Goal: Task Accomplishment & Management: Complete application form

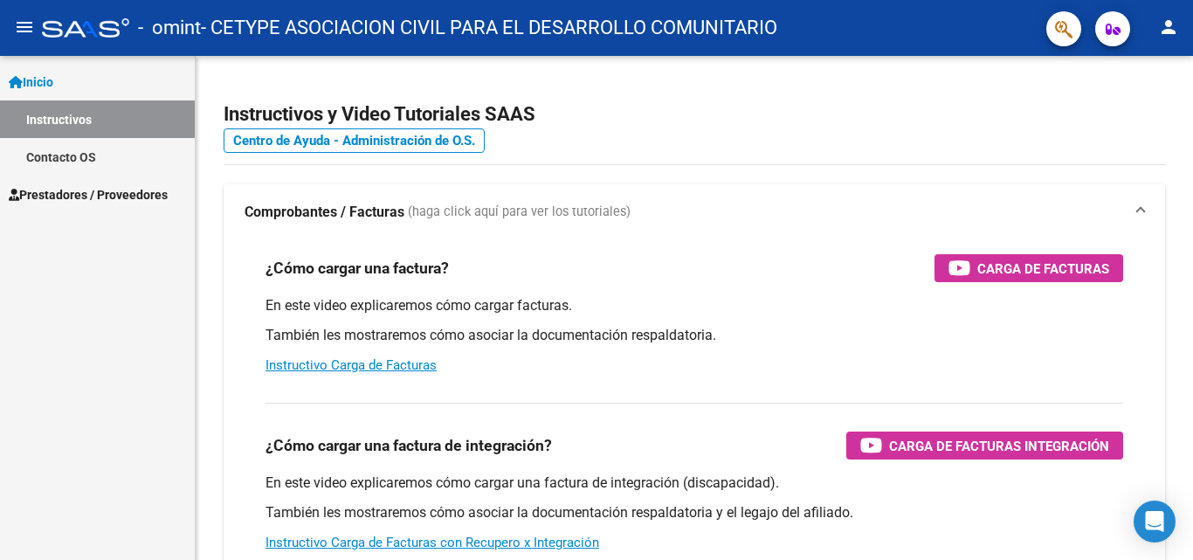
click at [14, 23] on button "menu" at bounding box center [24, 27] width 35 height 35
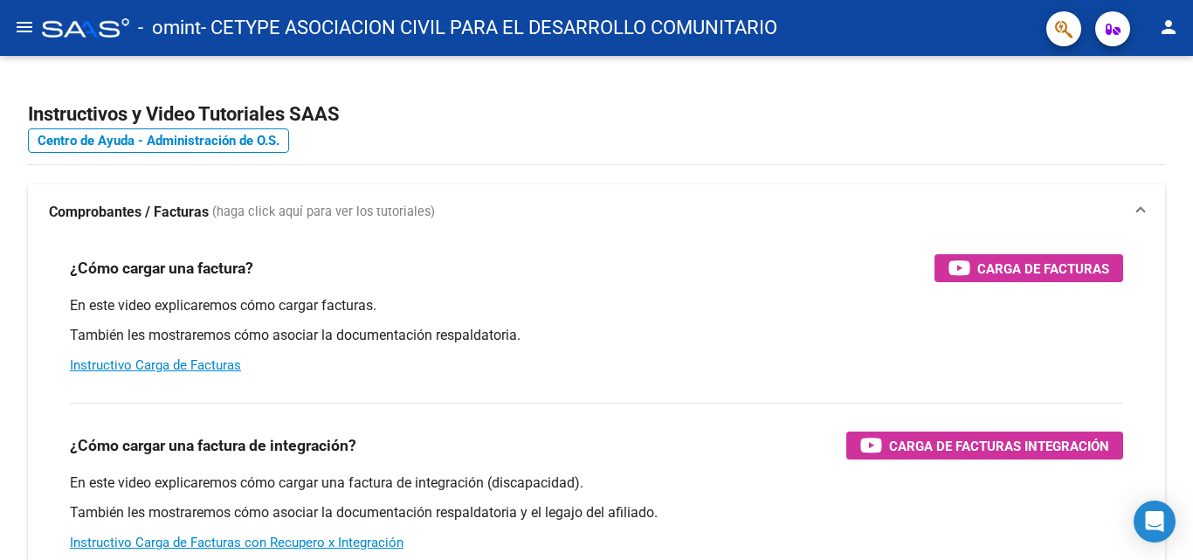
click at [15, 24] on mat-icon "menu" at bounding box center [24, 27] width 21 height 21
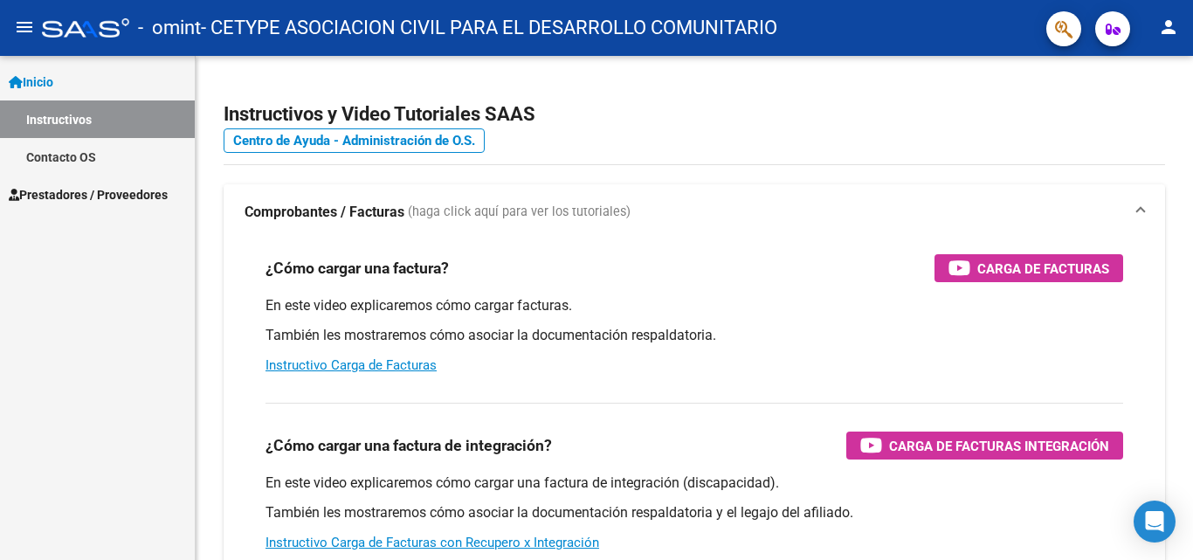
click at [25, 83] on span "Inicio" at bounding box center [31, 81] width 45 height 19
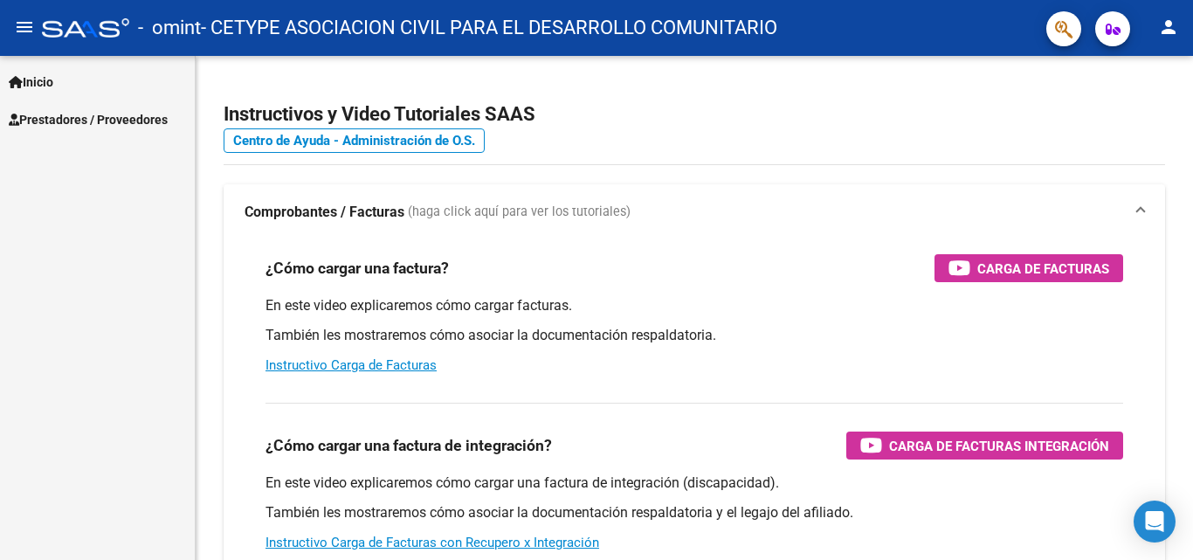
click at [45, 121] on span "Prestadores / Proveedores" at bounding box center [88, 119] width 159 height 19
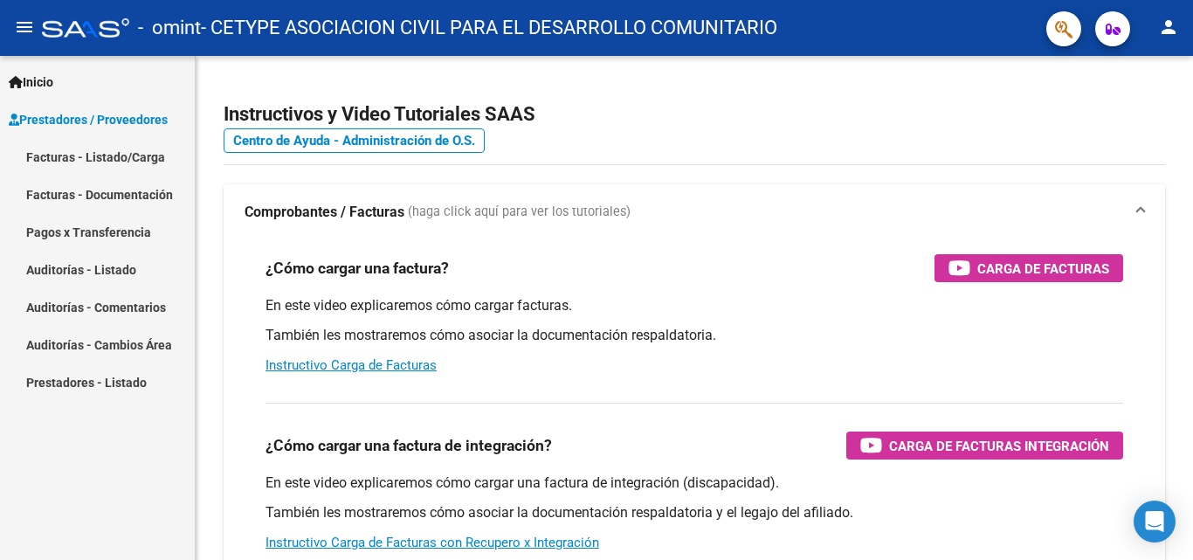
click at [95, 156] on link "Facturas - Listado/Carga" at bounding box center [97, 157] width 195 height 38
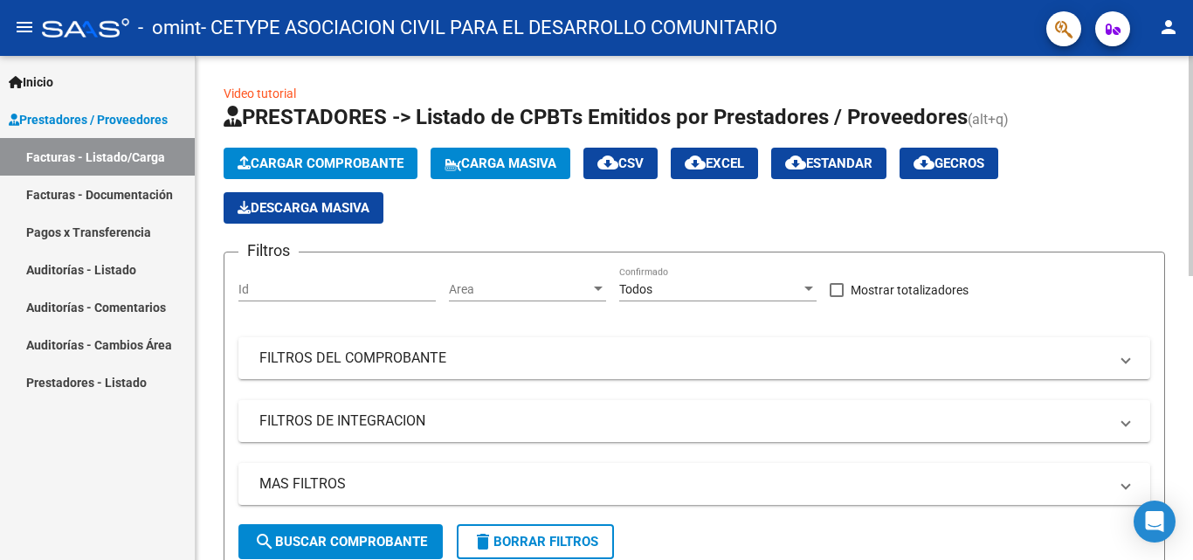
click at [344, 155] on button "Cargar Comprobante" at bounding box center [321, 163] width 194 height 31
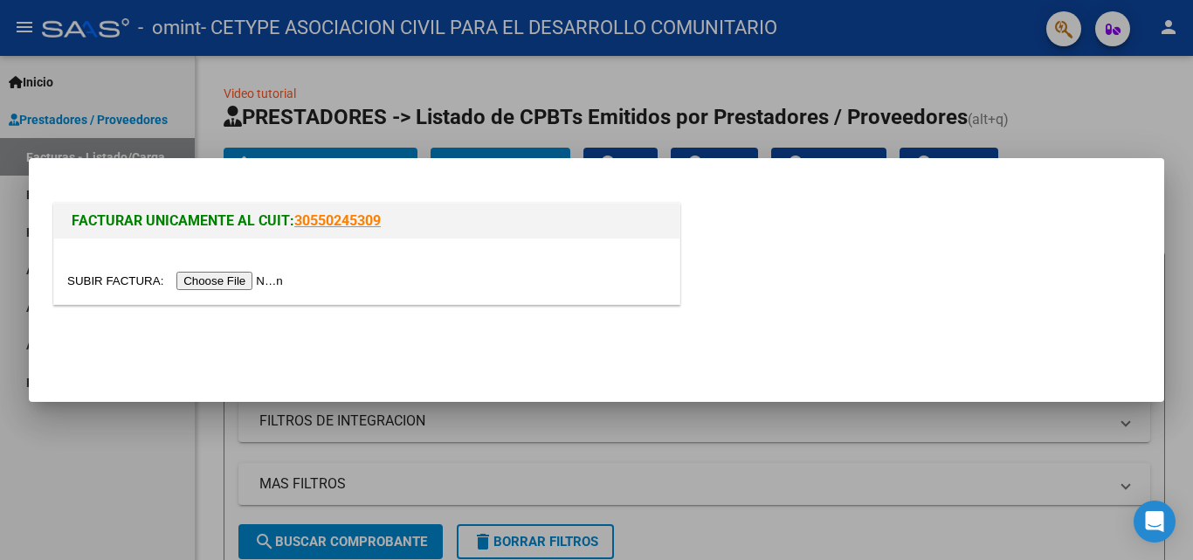
click at [246, 279] on input "file" at bounding box center [177, 281] width 221 height 18
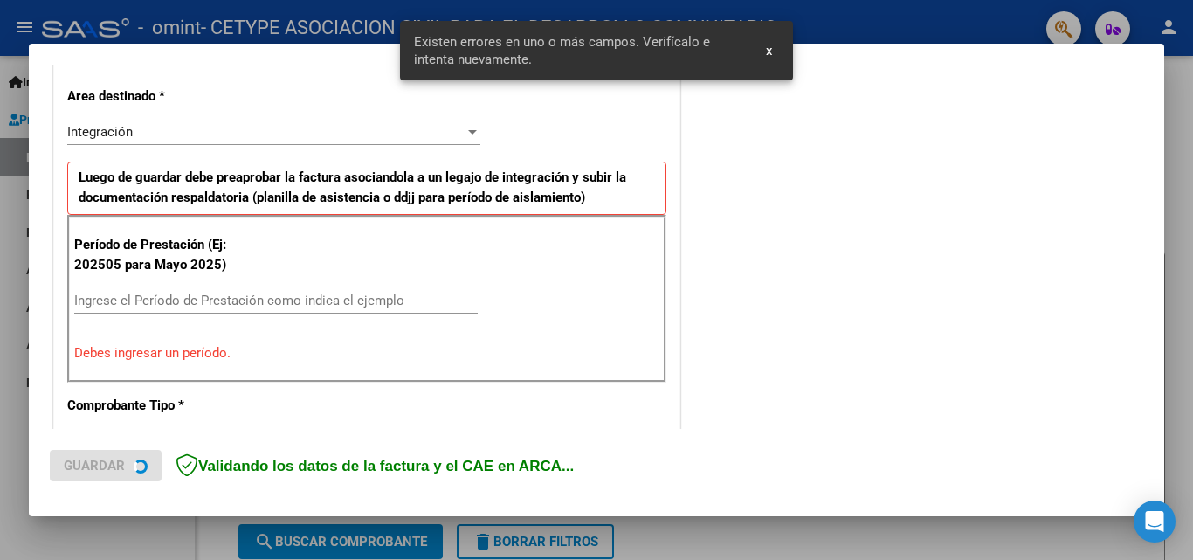
scroll to position [394, 0]
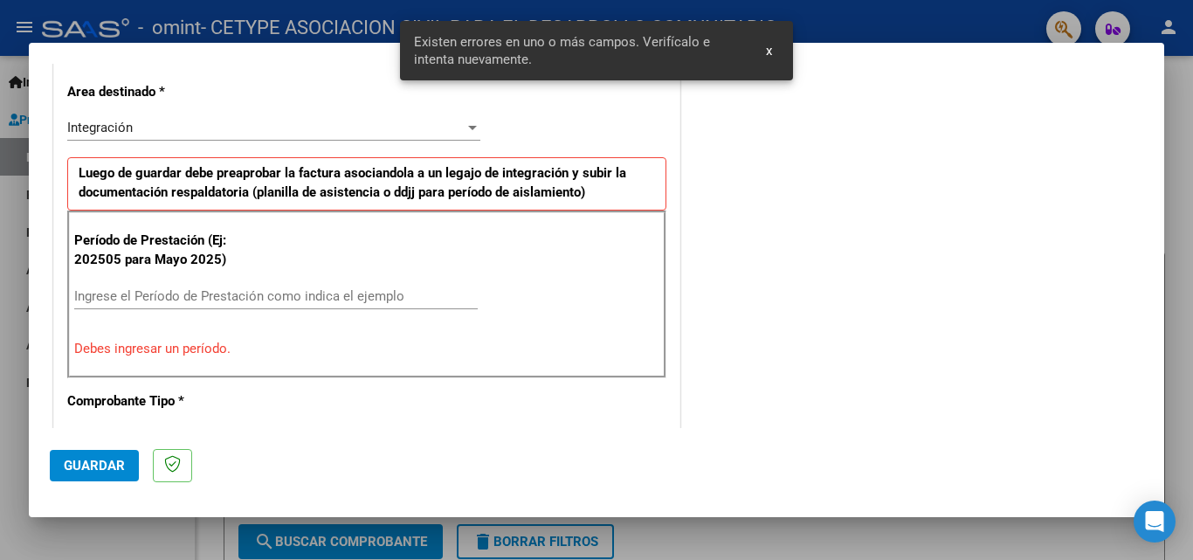
drag, startPoint x: 221, startPoint y: 293, endPoint x: 237, endPoint y: 299, distance: 16.9
click at [221, 292] on input "Ingrese el Período de Prestación como indica el ejemplo" at bounding box center [276, 296] width 404 height 16
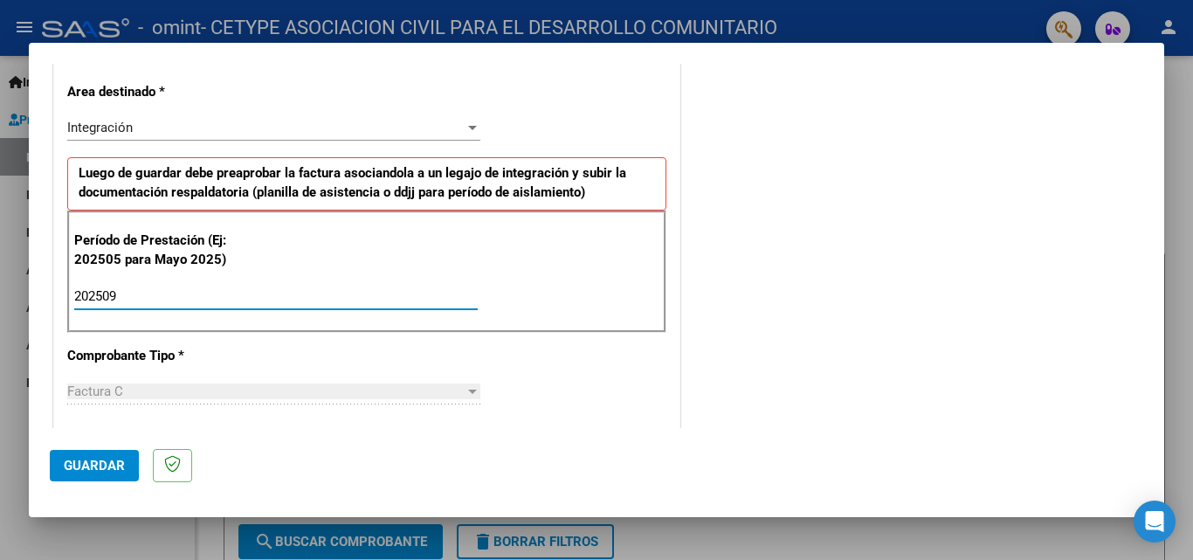
type input "202509"
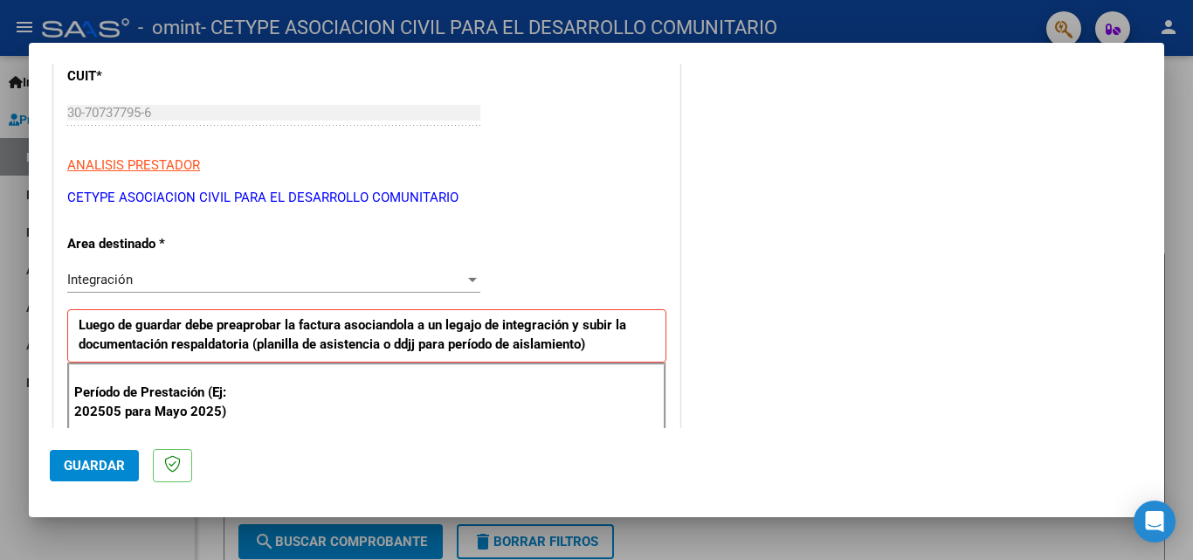
scroll to position [262, 0]
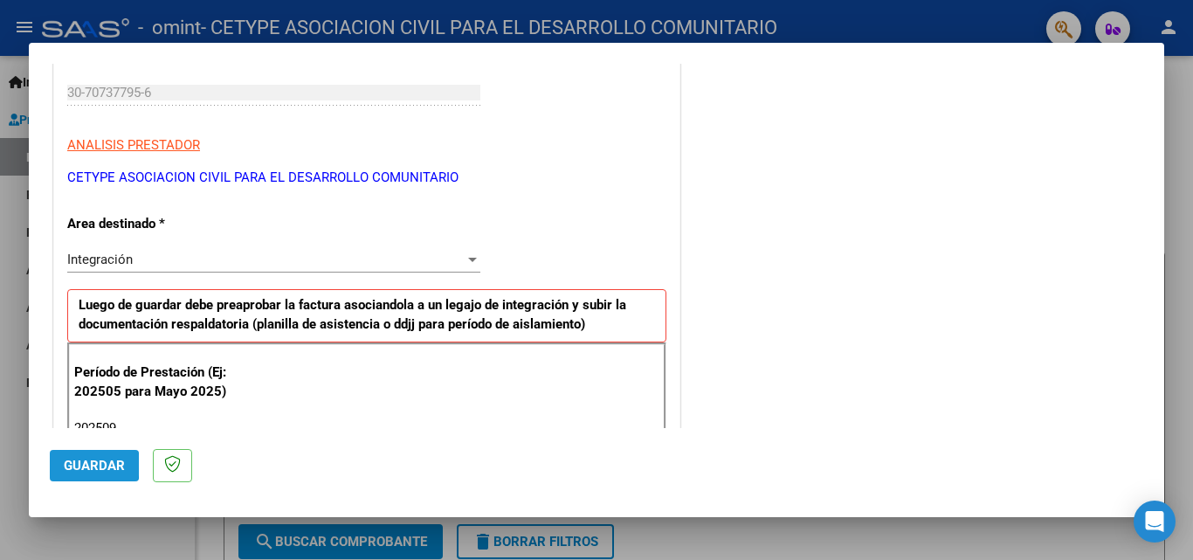
click at [77, 465] on span "Guardar" at bounding box center [94, 466] width 61 height 16
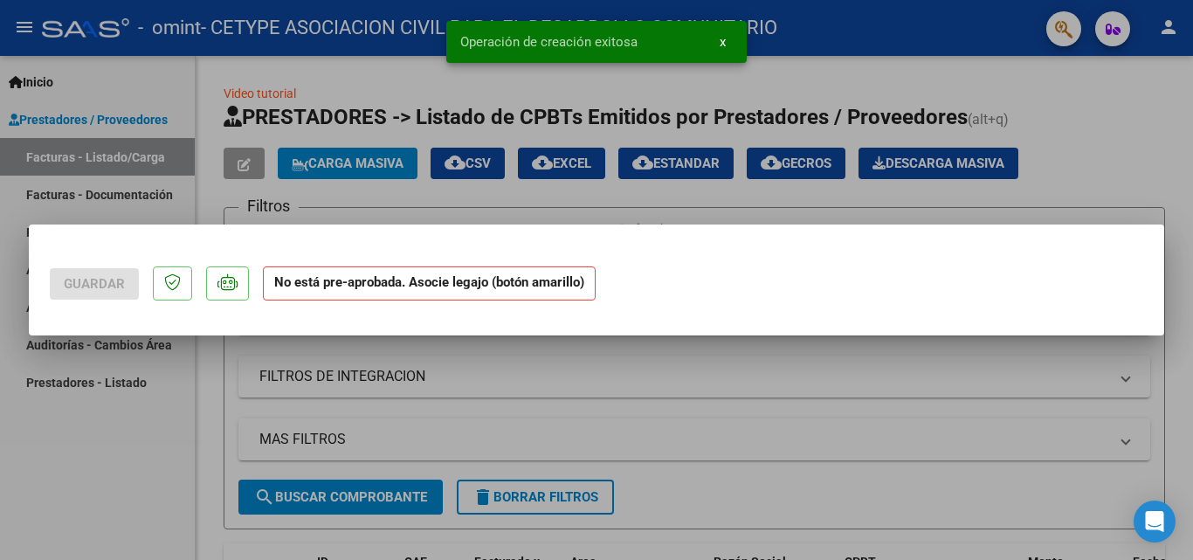
scroll to position [0, 0]
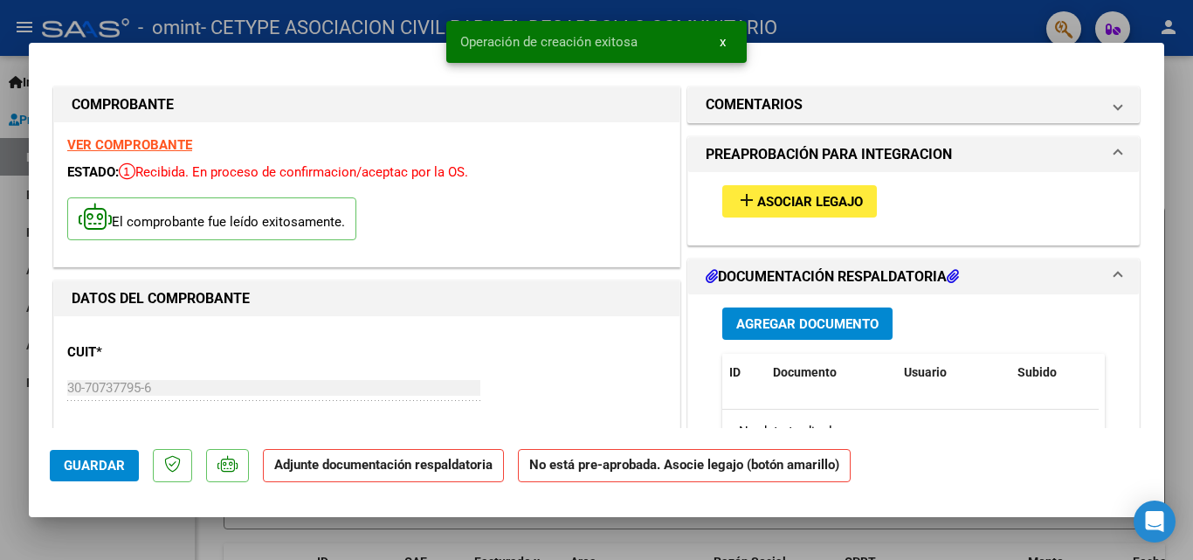
click at [769, 201] on span "Asociar Legajo" at bounding box center [810, 202] width 106 height 16
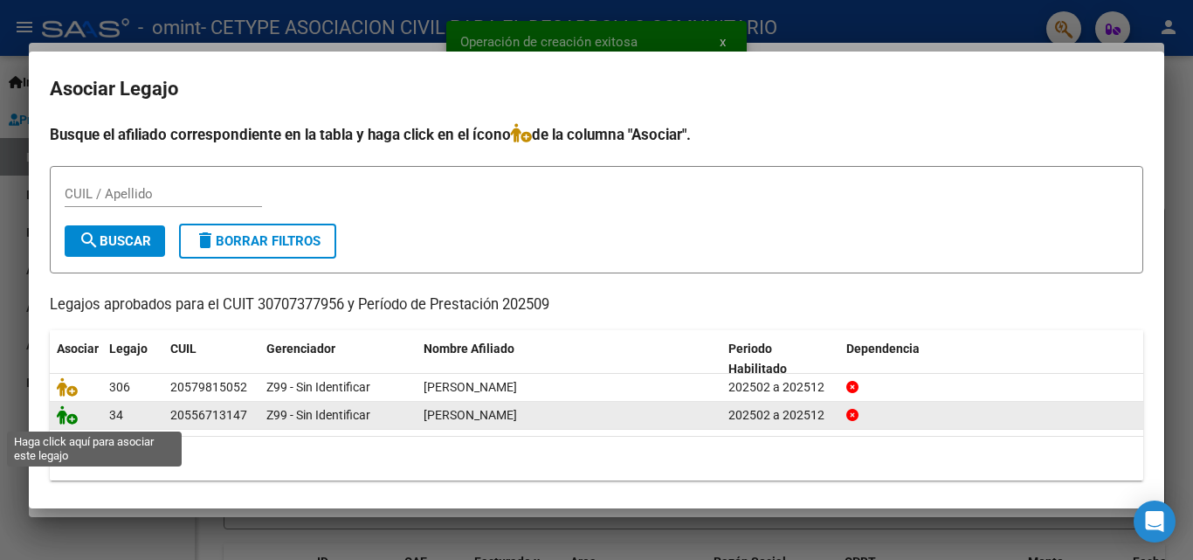
click at [66, 417] on icon at bounding box center [67, 414] width 21 height 19
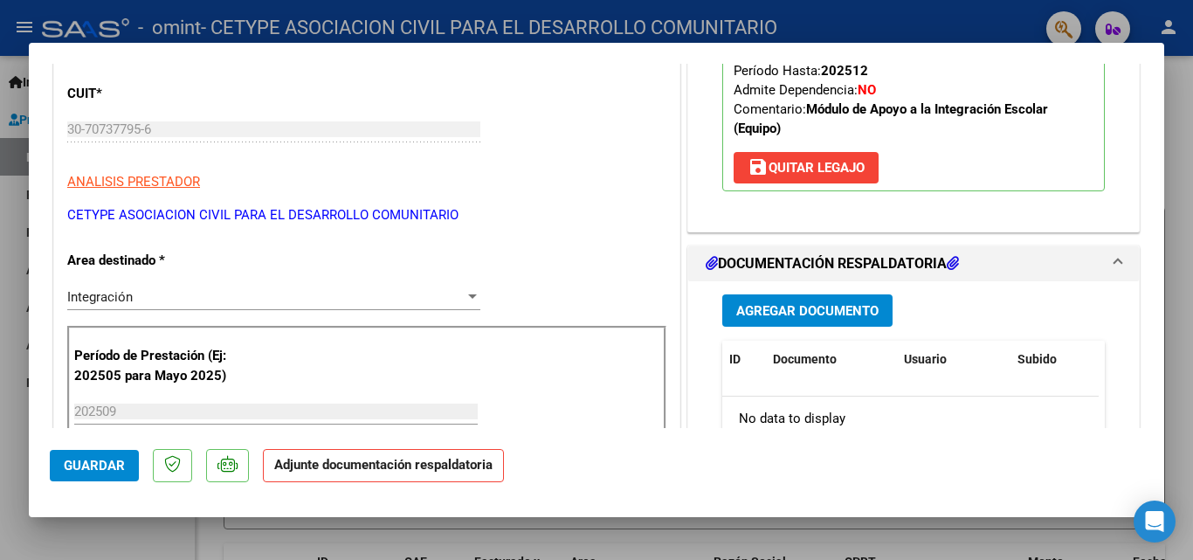
scroll to position [262, 0]
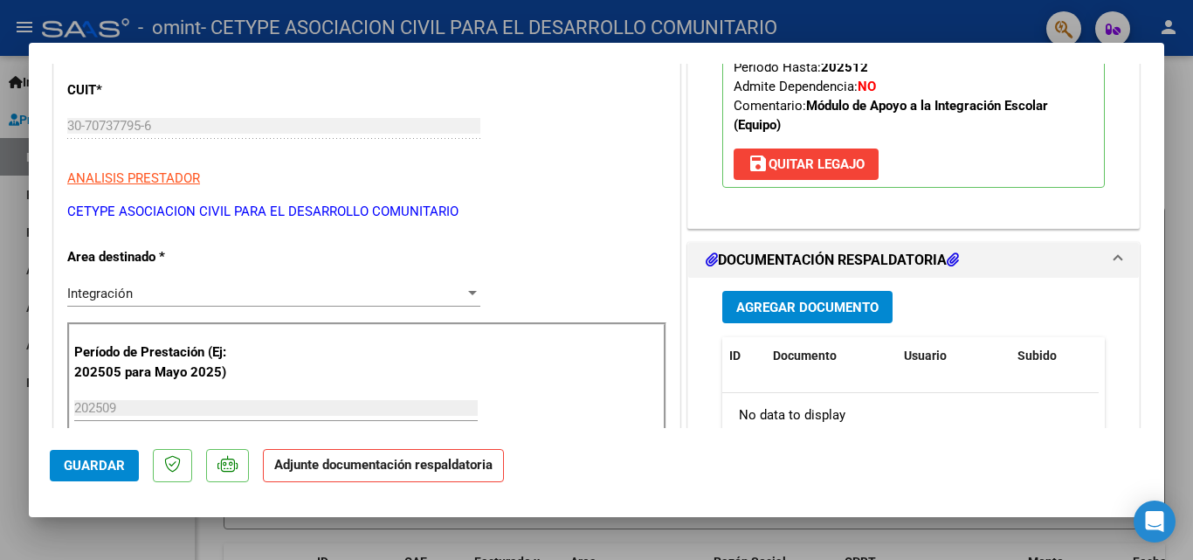
click at [751, 309] on span "Agregar Documento" at bounding box center [807, 308] width 142 height 16
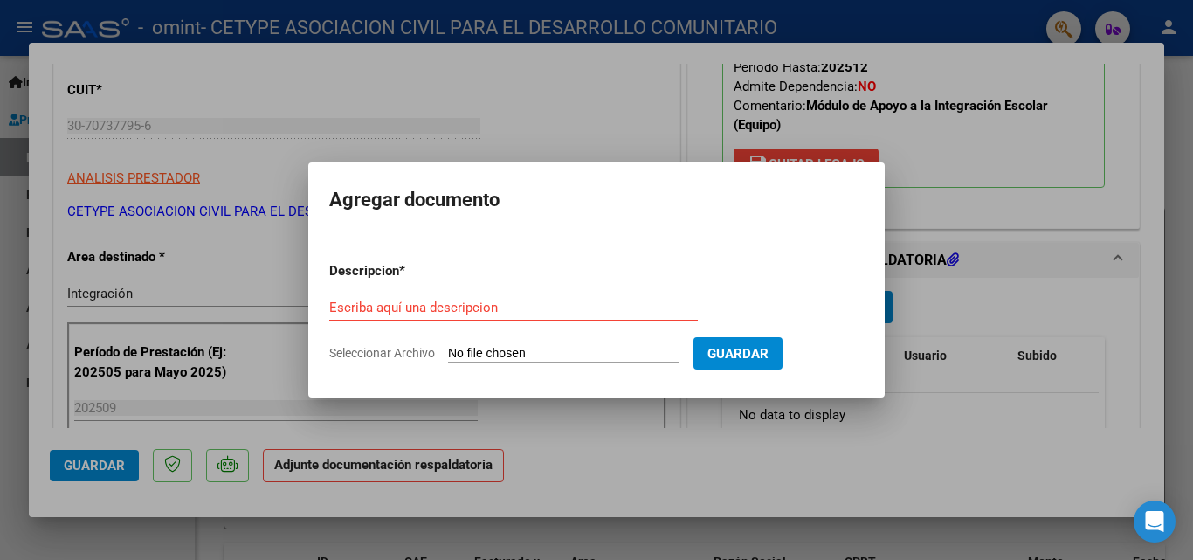
click at [500, 348] on input "Seleccionar Archivo" at bounding box center [563, 354] width 231 height 17
type input "C:\fakepath\planilla asistencia [PERSON_NAME] int esc [DATE].pdf"
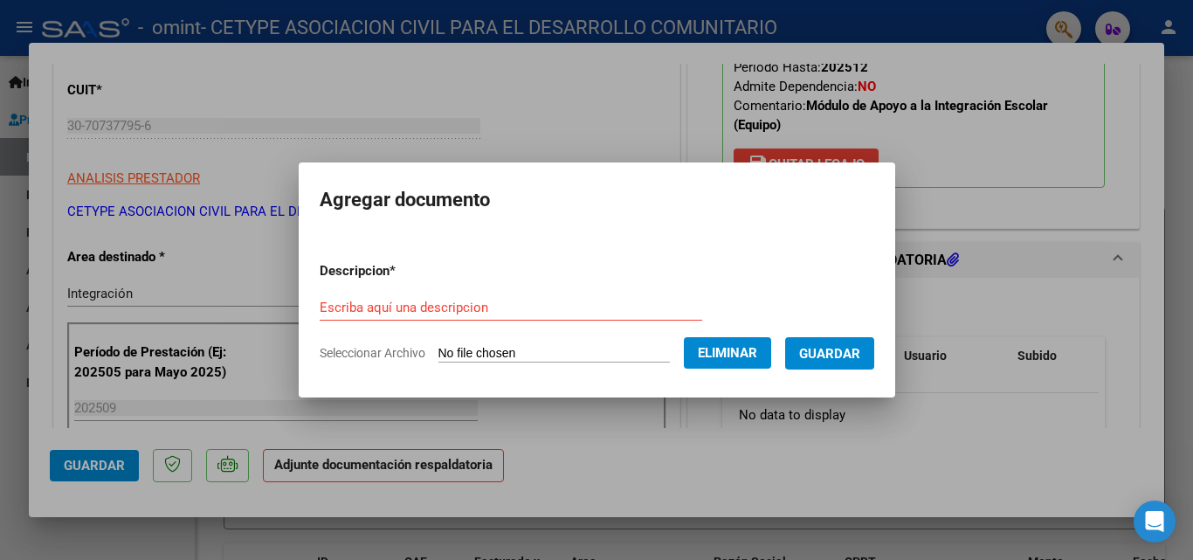
click at [320, 316] on div "Escriba aquí una descripcion" at bounding box center [511, 307] width 383 height 26
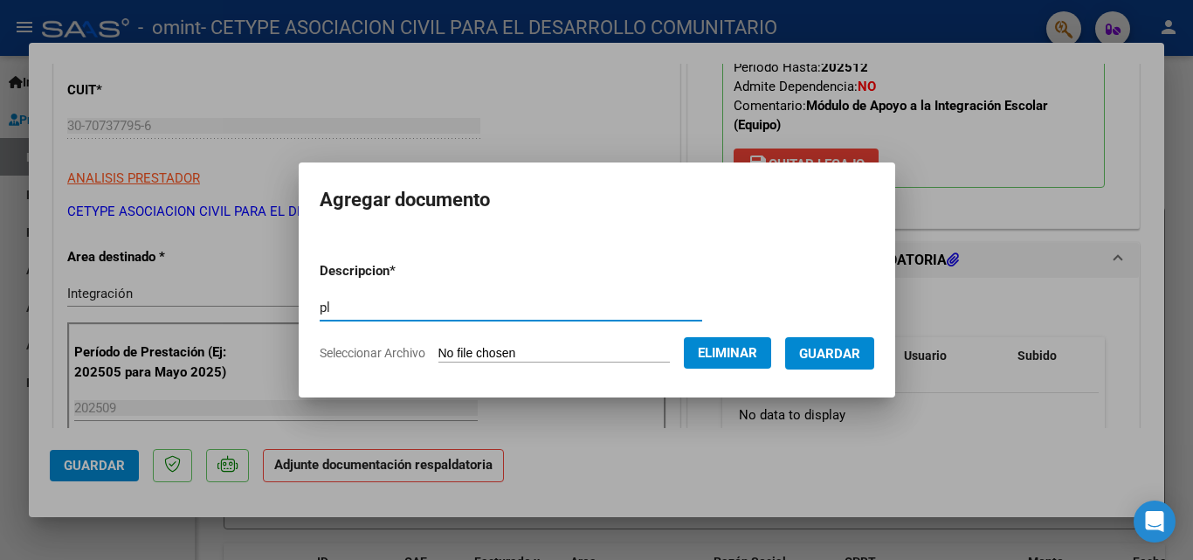
type input "p"
type input "PLANILLA ASISTENCIA [PERSON_NAME]-INT ESC-[DATE]"
click at [839, 346] on span "Guardar" at bounding box center [829, 354] width 61 height 16
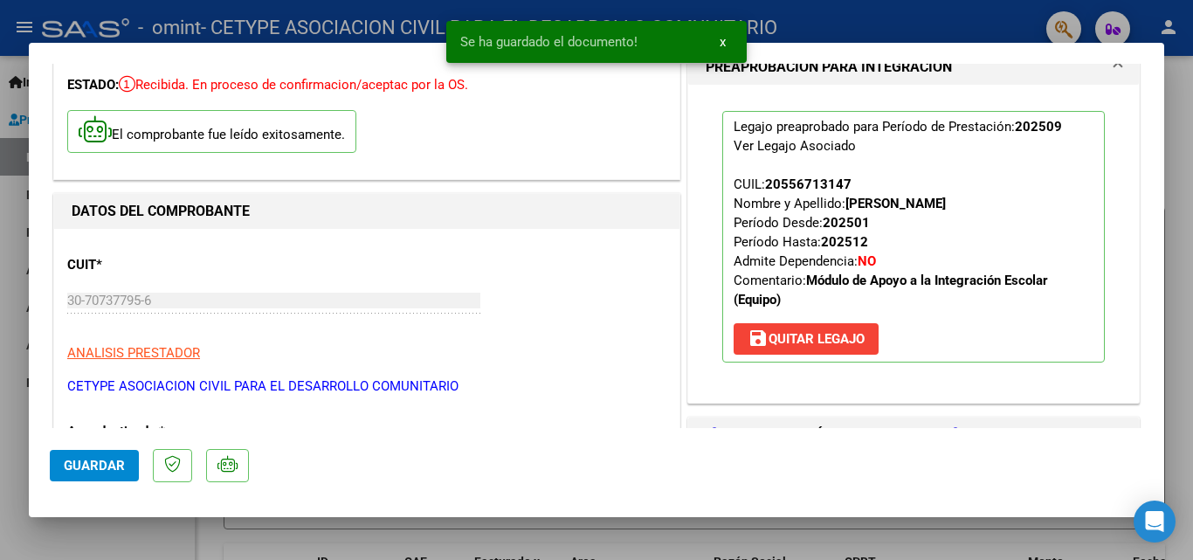
scroll to position [0, 0]
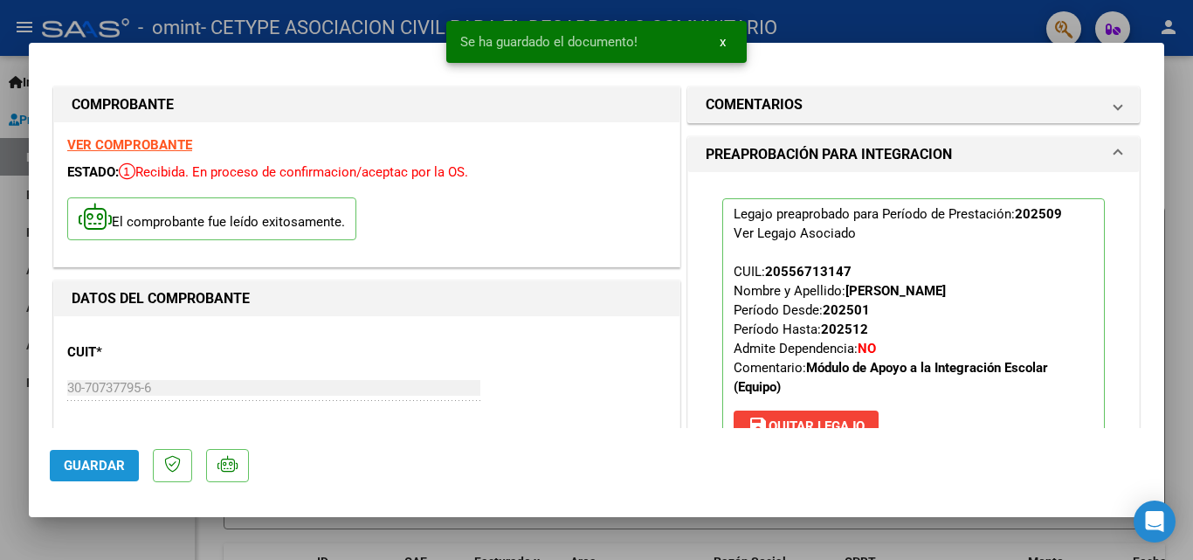
click at [63, 461] on button "Guardar" at bounding box center [94, 465] width 89 height 31
click at [874, 21] on div at bounding box center [596, 280] width 1193 height 560
type input "$ 0,00"
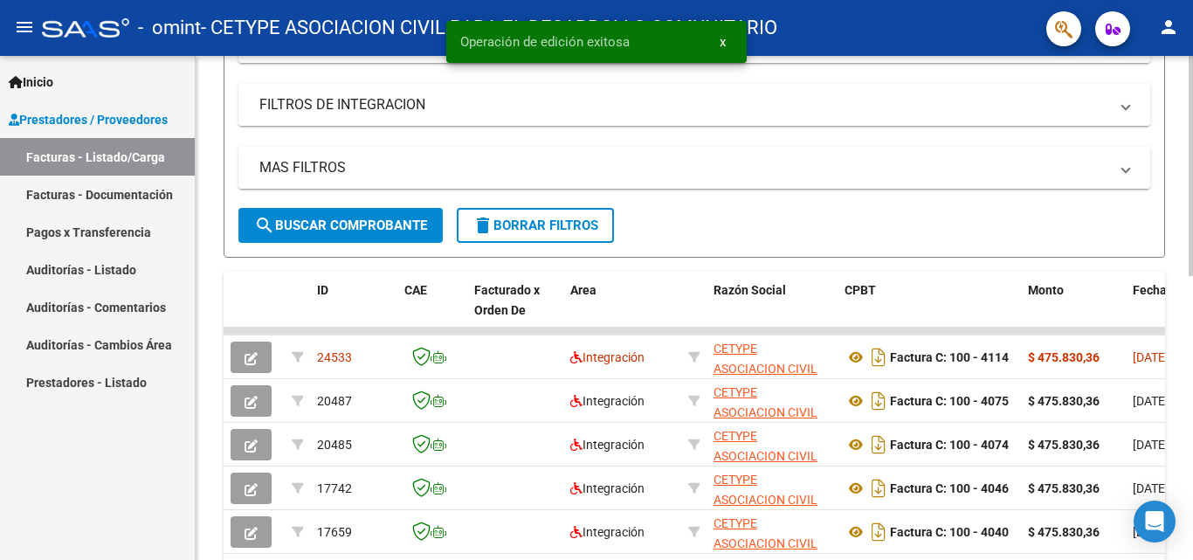
scroll to position [349, 0]
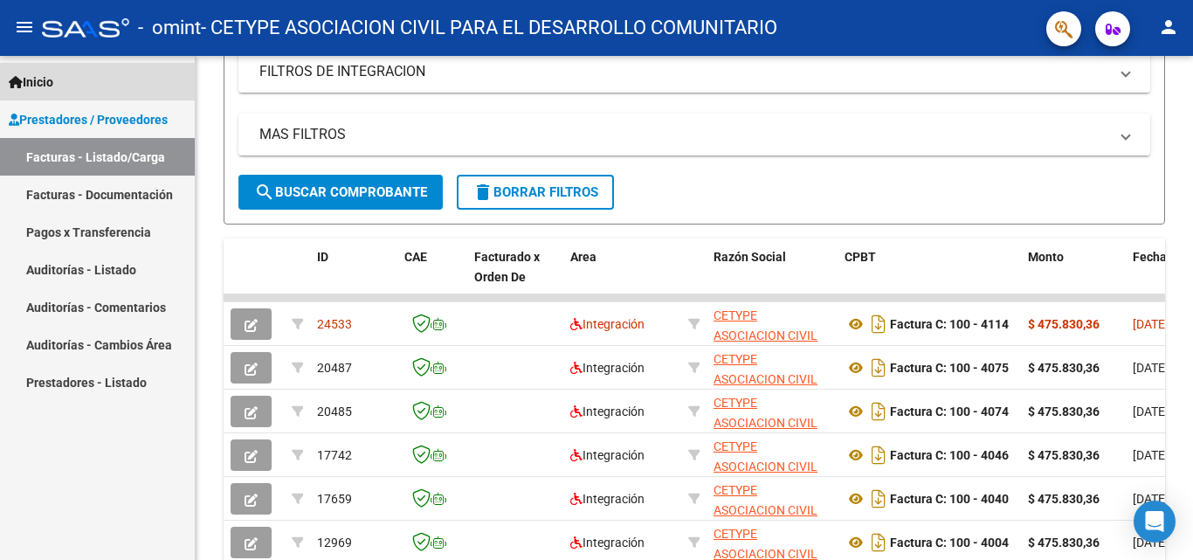
click at [45, 84] on span "Inicio" at bounding box center [31, 81] width 45 height 19
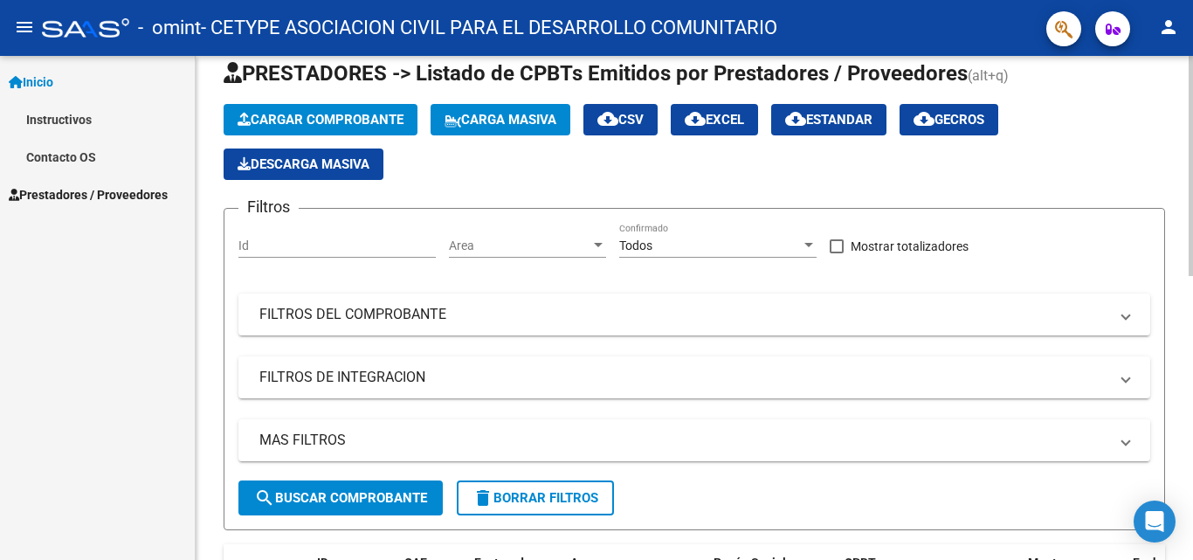
scroll to position [0, 0]
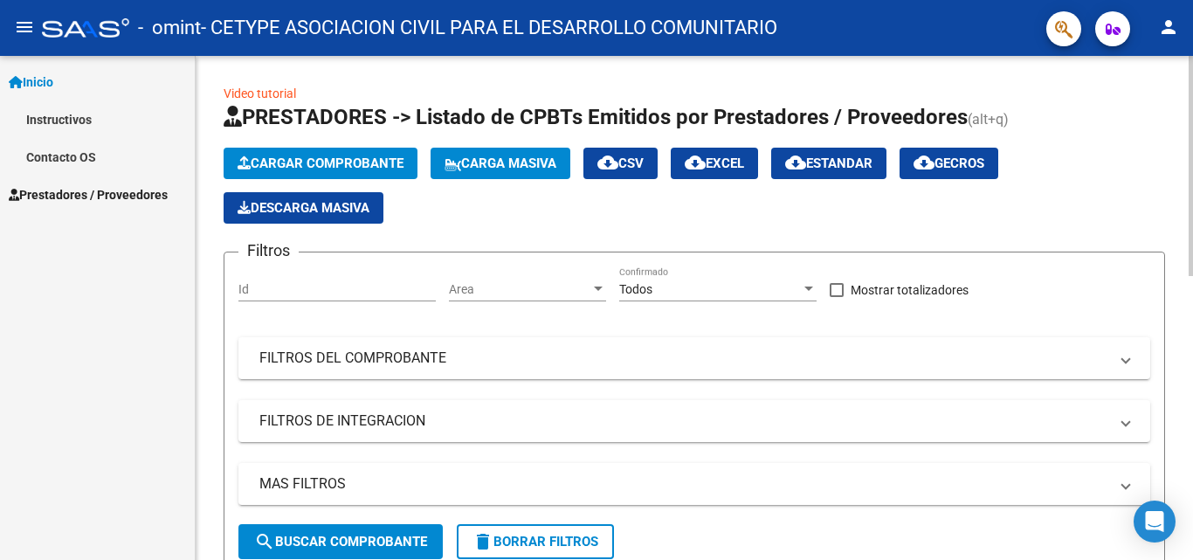
click at [328, 165] on span "Cargar Comprobante" at bounding box center [321, 163] width 166 height 16
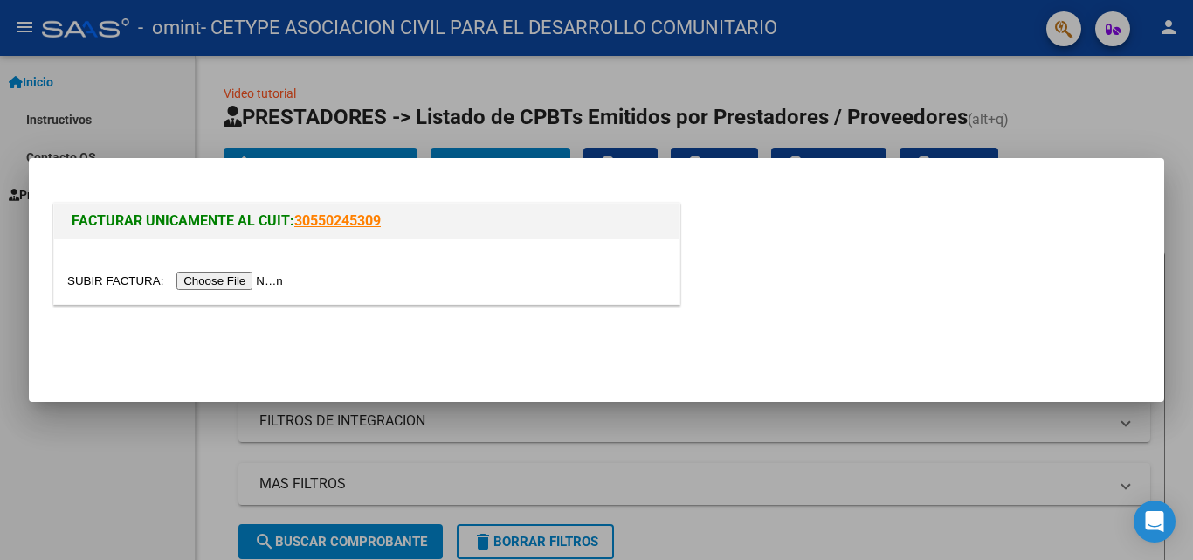
click at [255, 279] on input "file" at bounding box center [177, 281] width 221 height 18
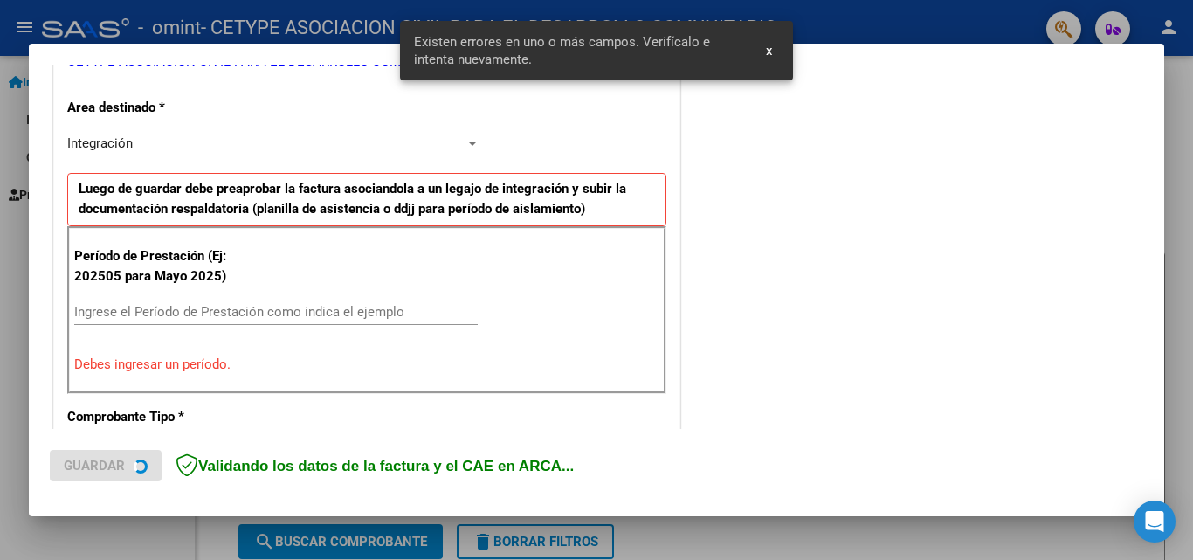
scroll to position [394, 0]
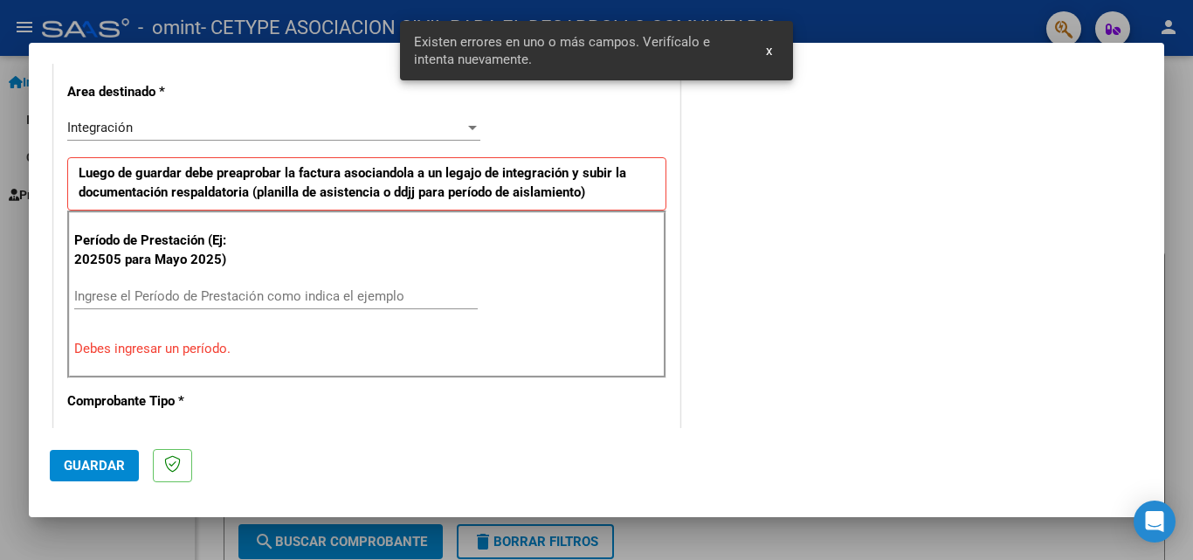
click at [100, 300] on input "Ingrese el Período de Prestación como indica el ejemplo" at bounding box center [276, 296] width 404 height 16
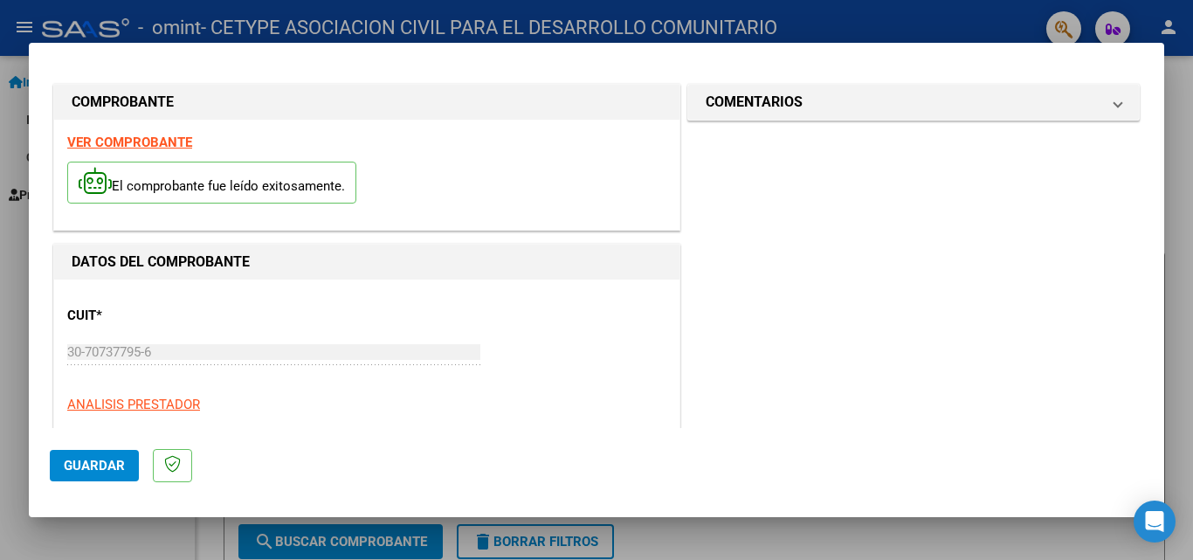
scroll to position [0, 0]
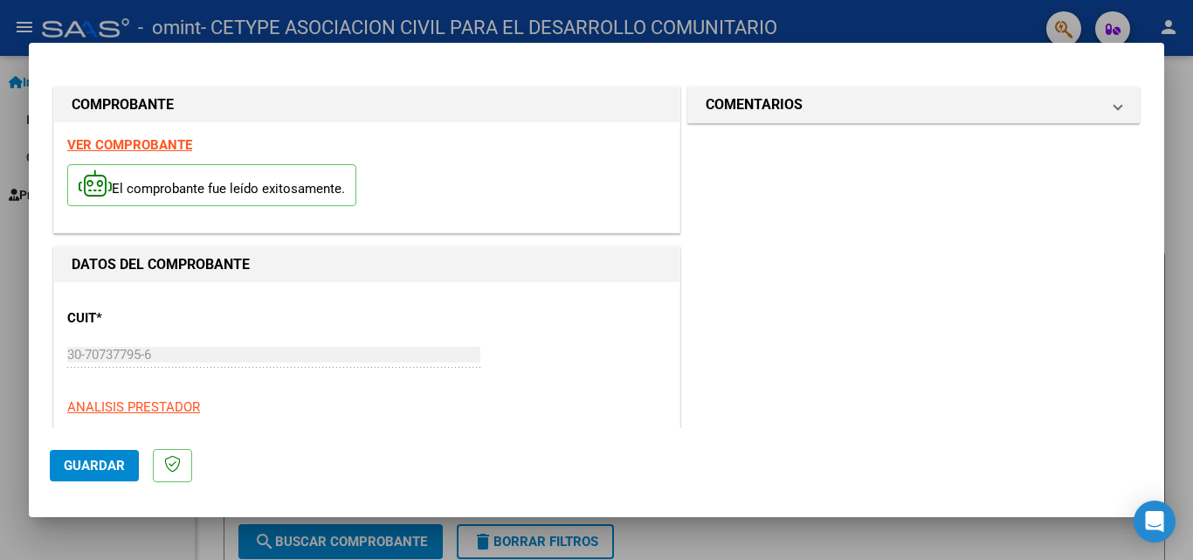
type input "202509"
click at [114, 462] on span "Guardar" at bounding box center [94, 466] width 61 height 16
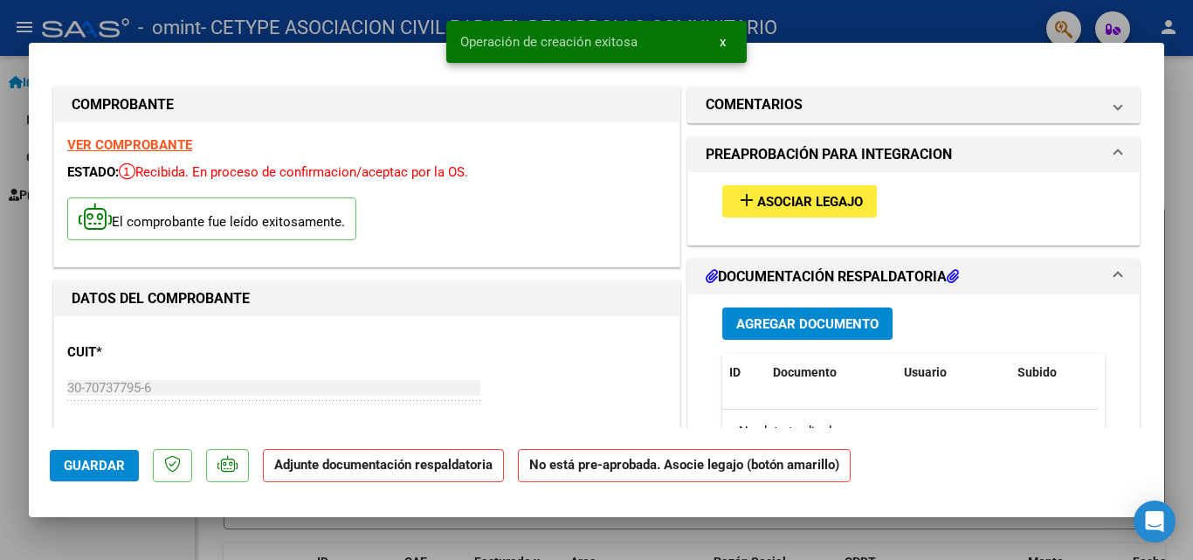
click at [760, 201] on span "Asociar Legajo" at bounding box center [810, 202] width 106 height 16
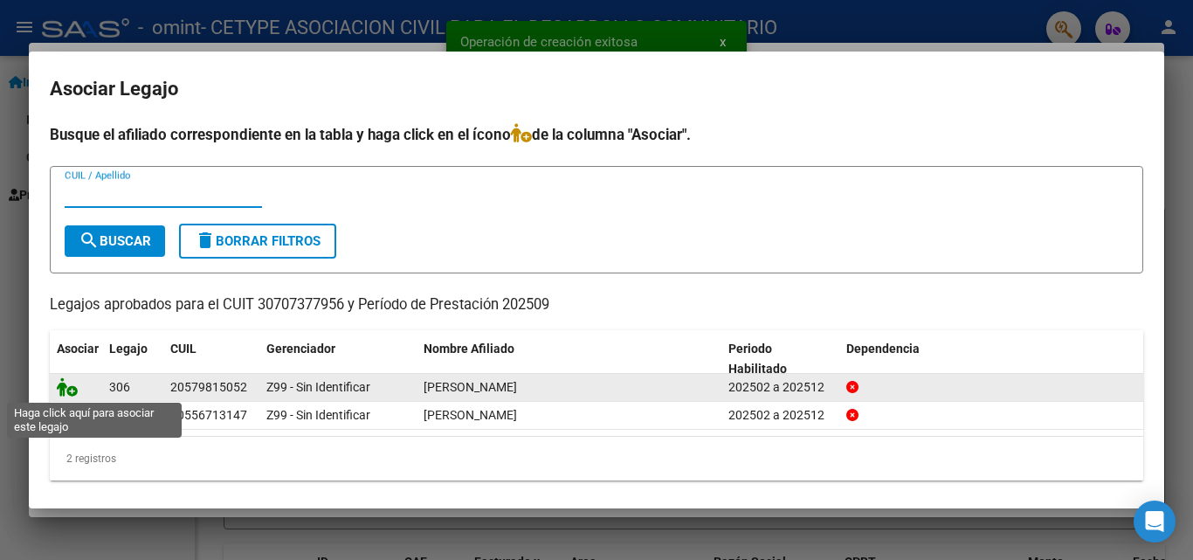
click at [63, 390] on icon at bounding box center [67, 386] width 21 height 19
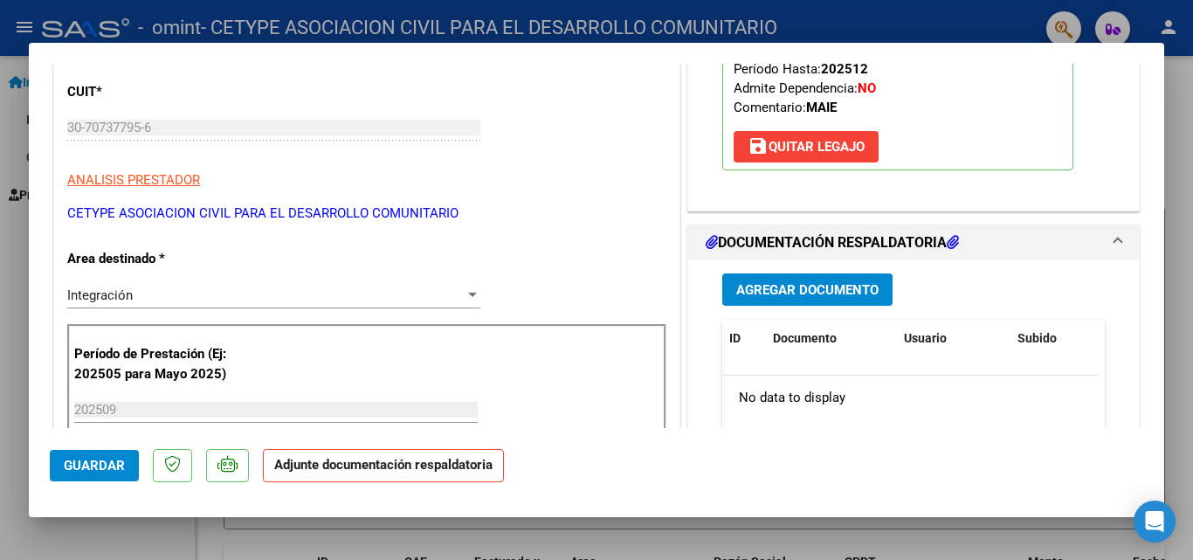
scroll to position [262, 0]
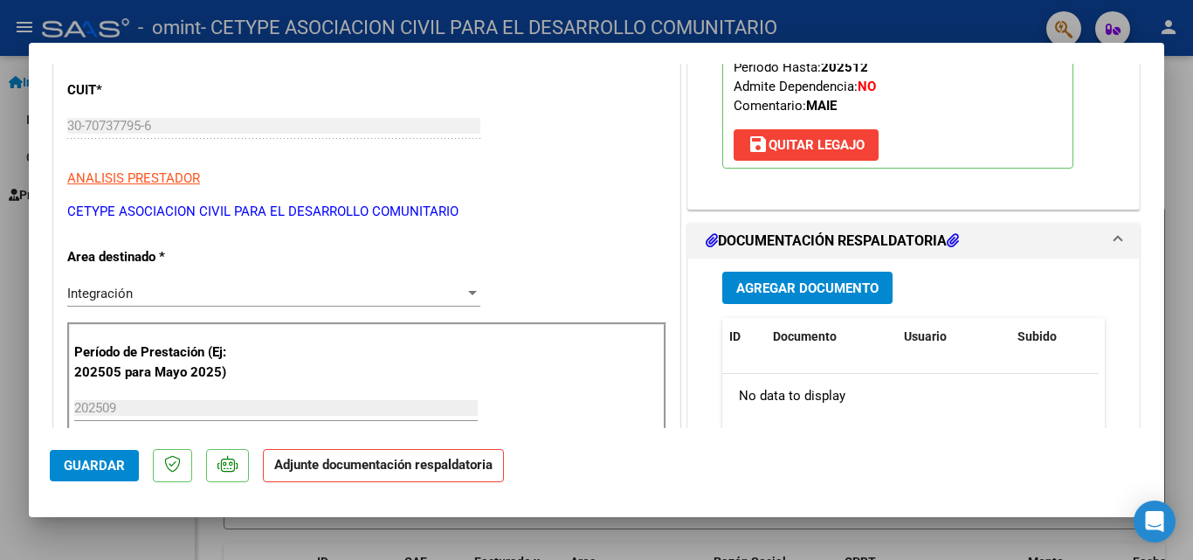
click at [769, 289] on span "Agregar Documento" at bounding box center [807, 288] width 142 height 16
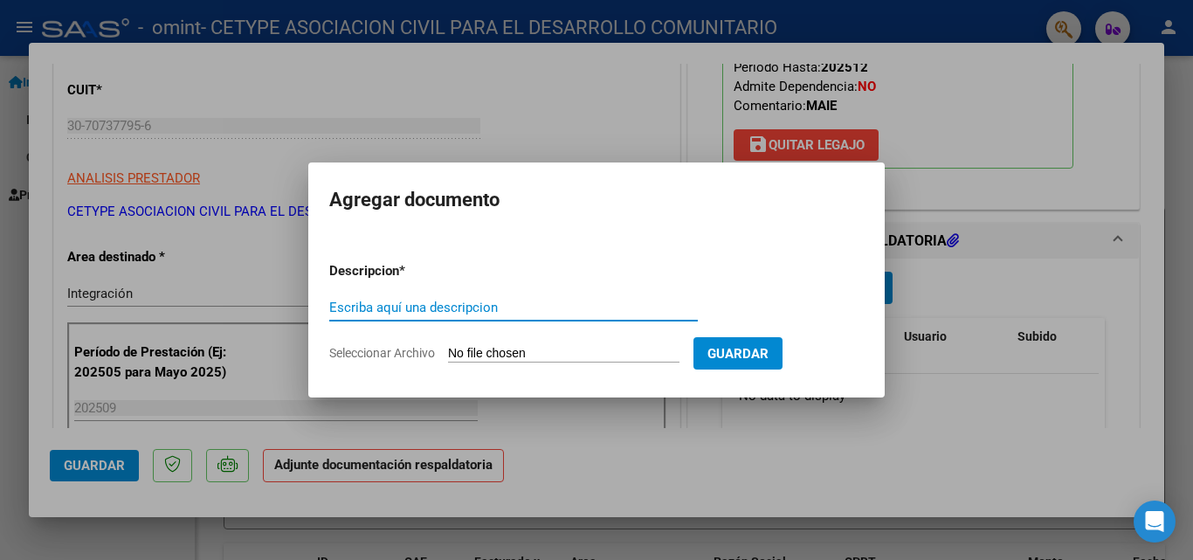
click at [550, 355] on input "Seleccionar Archivo" at bounding box center [563, 354] width 231 height 17
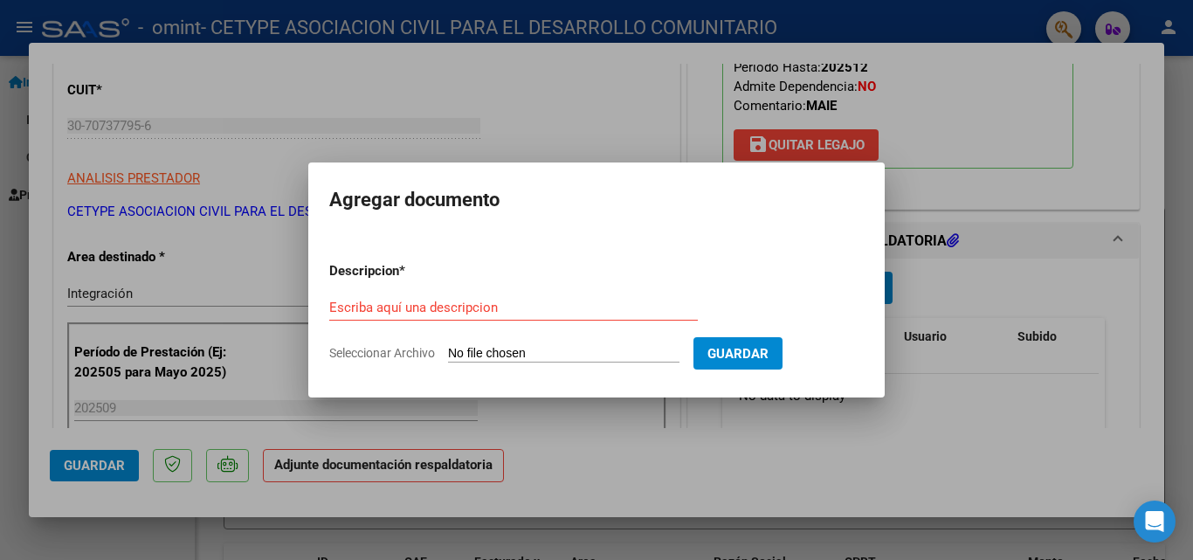
type input "C:\fakepath\planilla asistencia [PERSON_NAME]-int esc-[DATE].pdf"
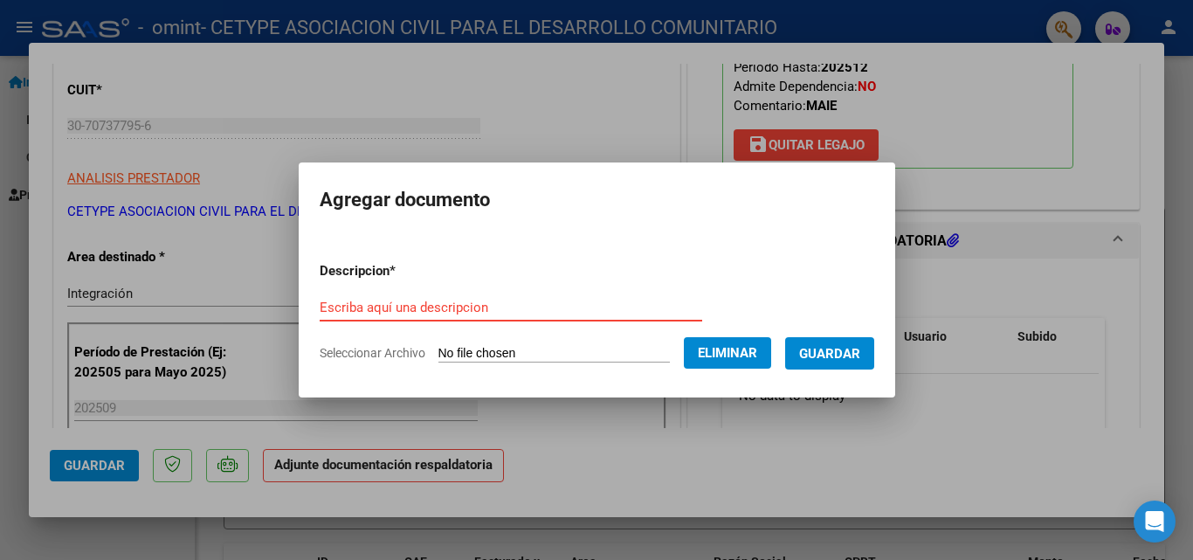
click at [445, 312] on input "Escriba aquí una descripcion" at bounding box center [511, 308] width 383 height 16
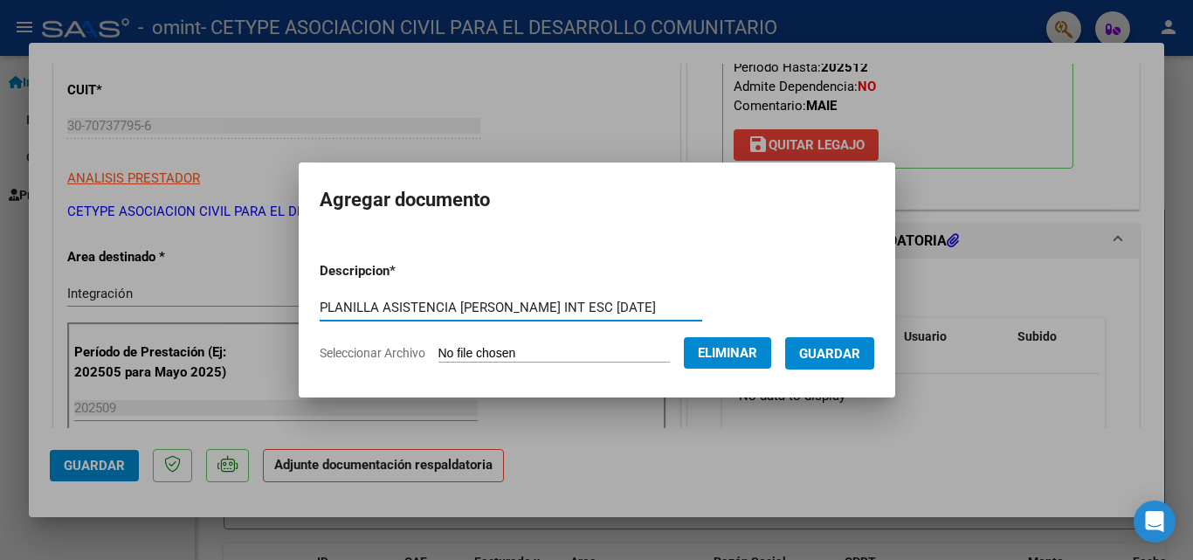
type input "PLANILLA ASISTENCIA [PERSON_NAME] INT ESC [DATE]"
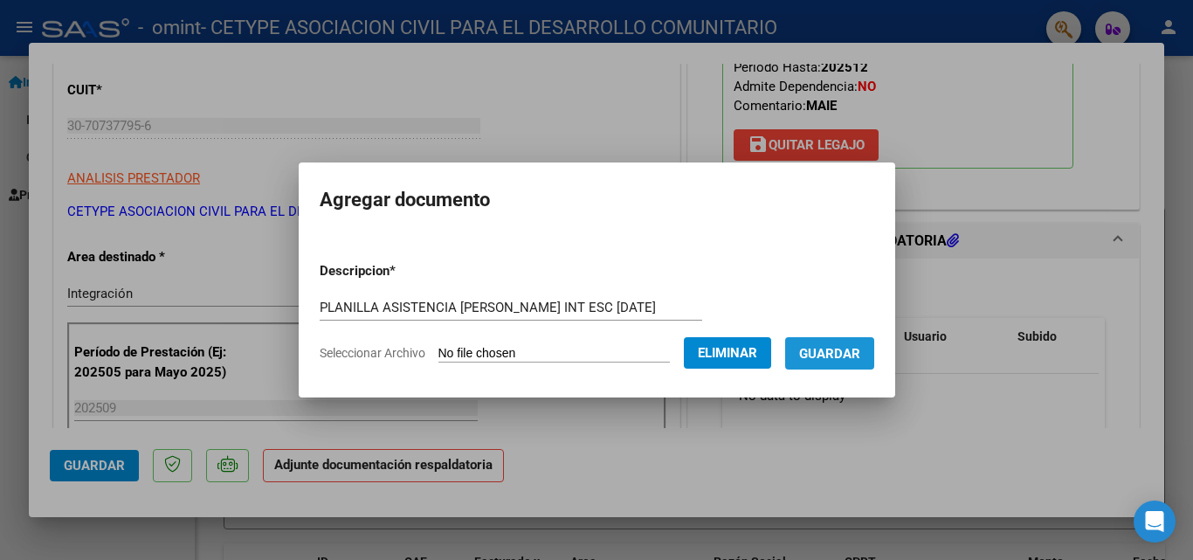
click at [858, 348] on span "Guardar" at bounding box center [829, 354] width 61 height 16
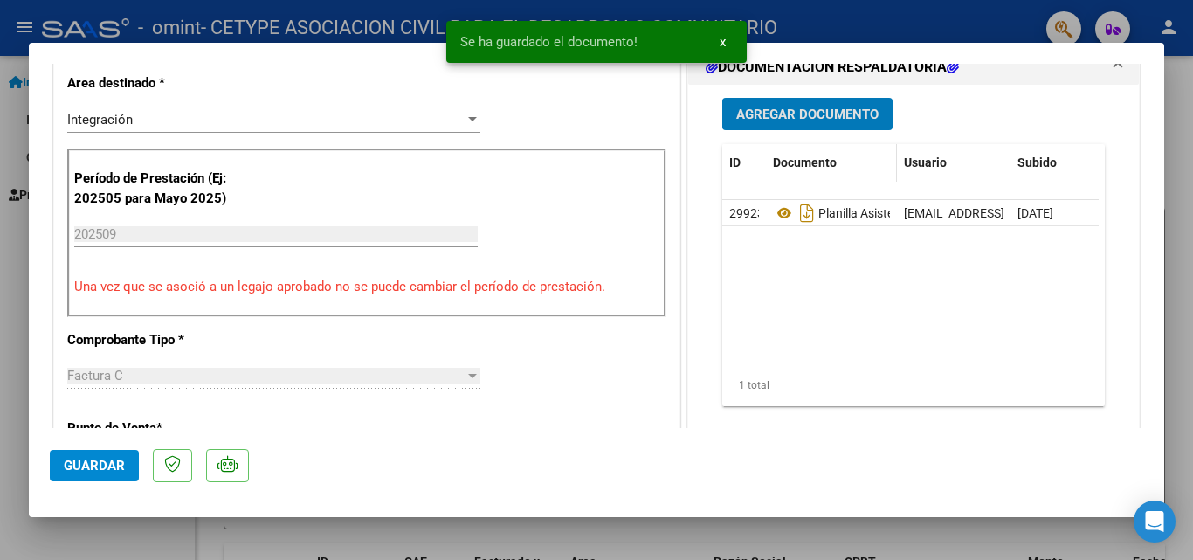
scroll to position [437, 0]
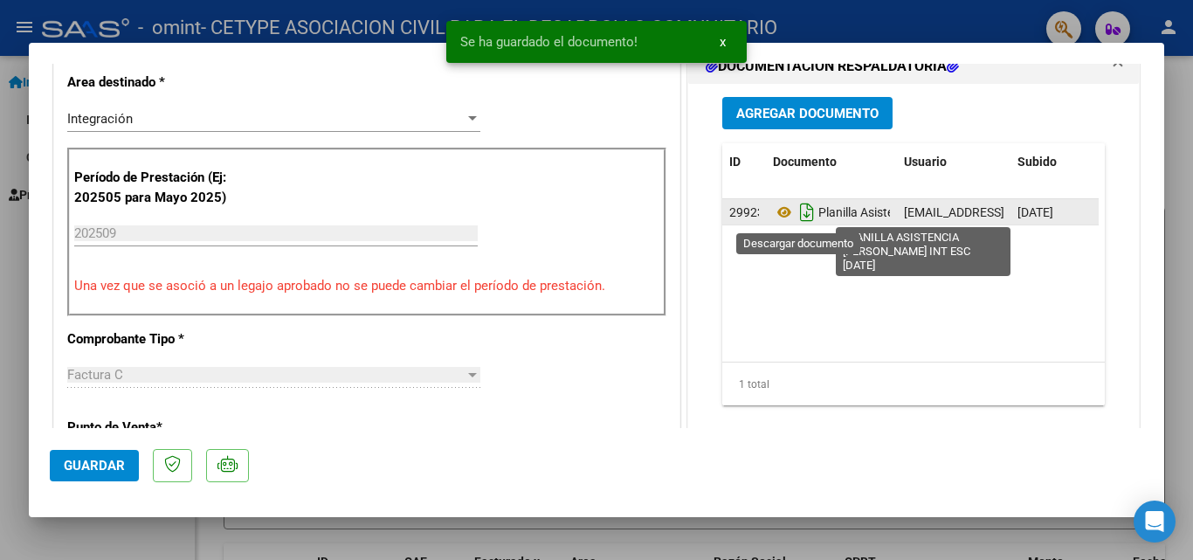
click at [799, 215] on icon "Descargar documento" at bounding box center [807, 212] width 23 height 28
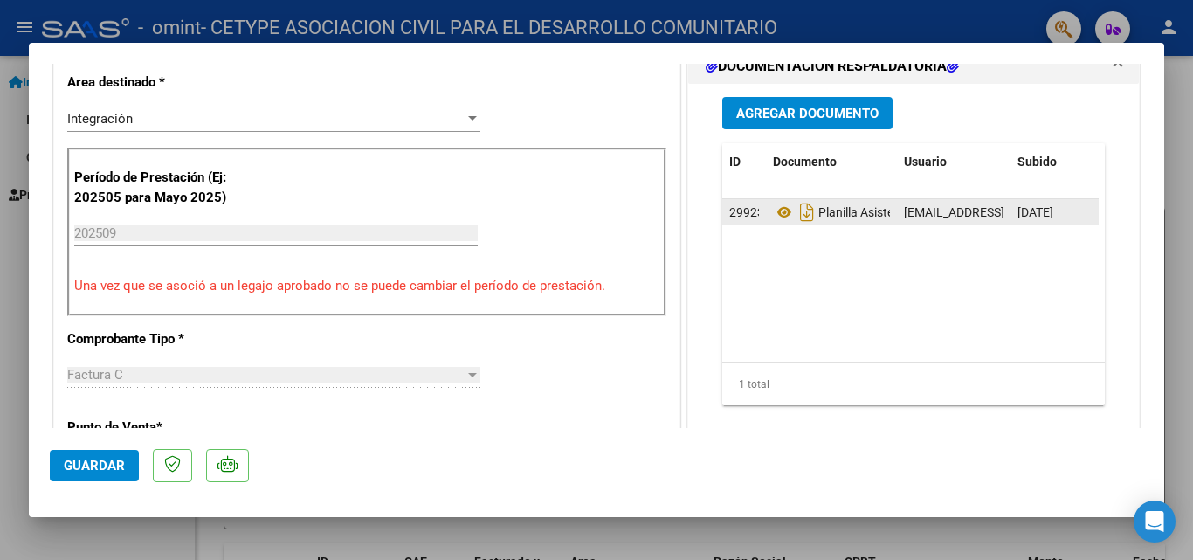
click at [618, 434] on mat-dialog-actions "Guardar" at bounding box center [597, 462] width 1094 height 69
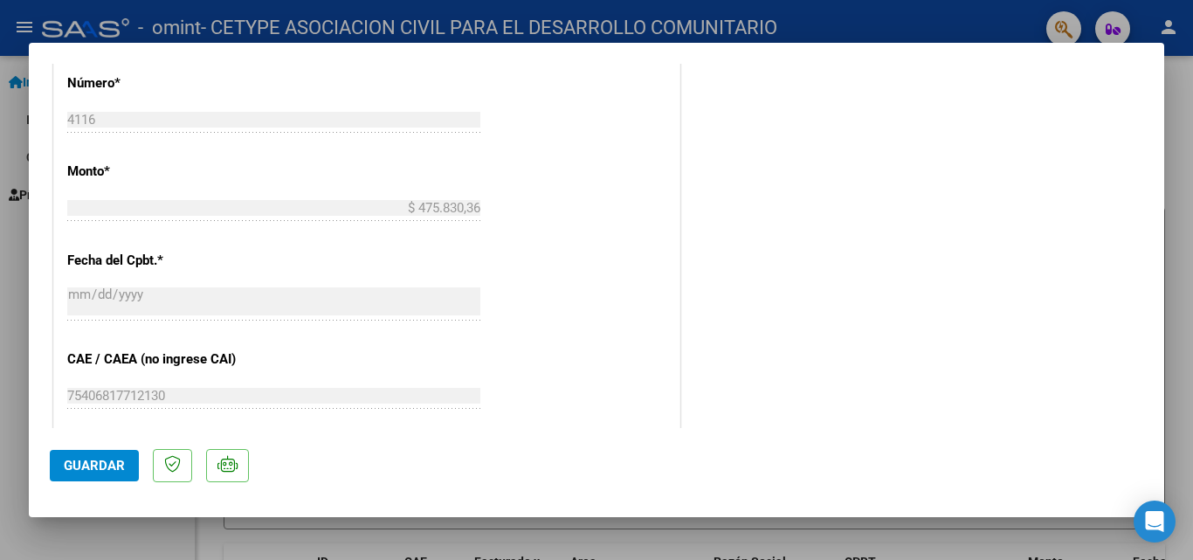
scroll to position [1048, 0]
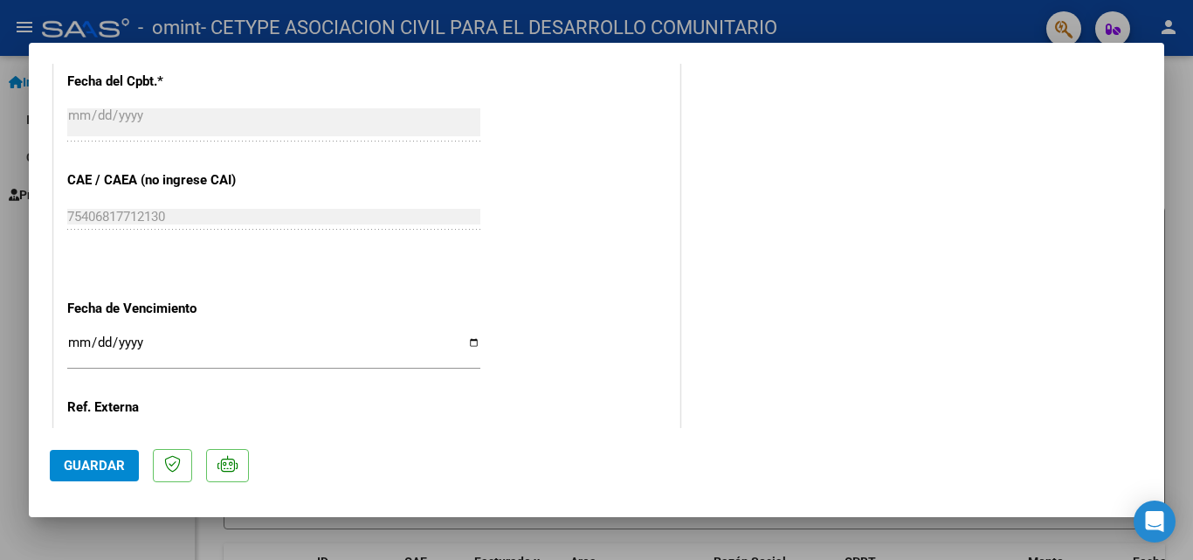
click at [93, 477] on button "Guardar" at bounding box center [94, 465] width 89 height 31
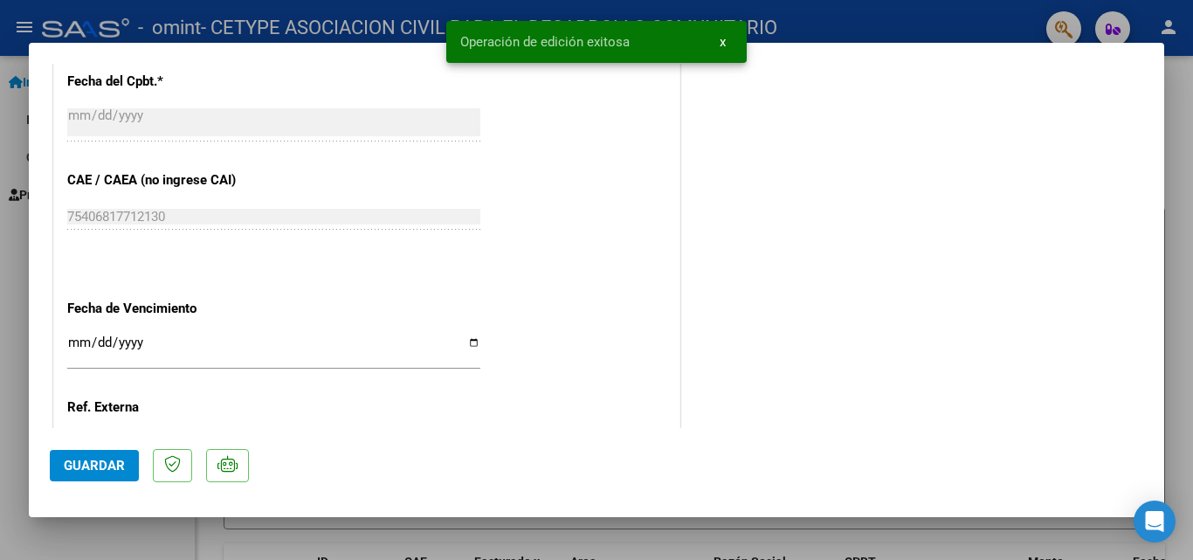
click at [809, 24] on div at bounding box center [596, 280] width 1193 height 560
type input "$ 0,00"
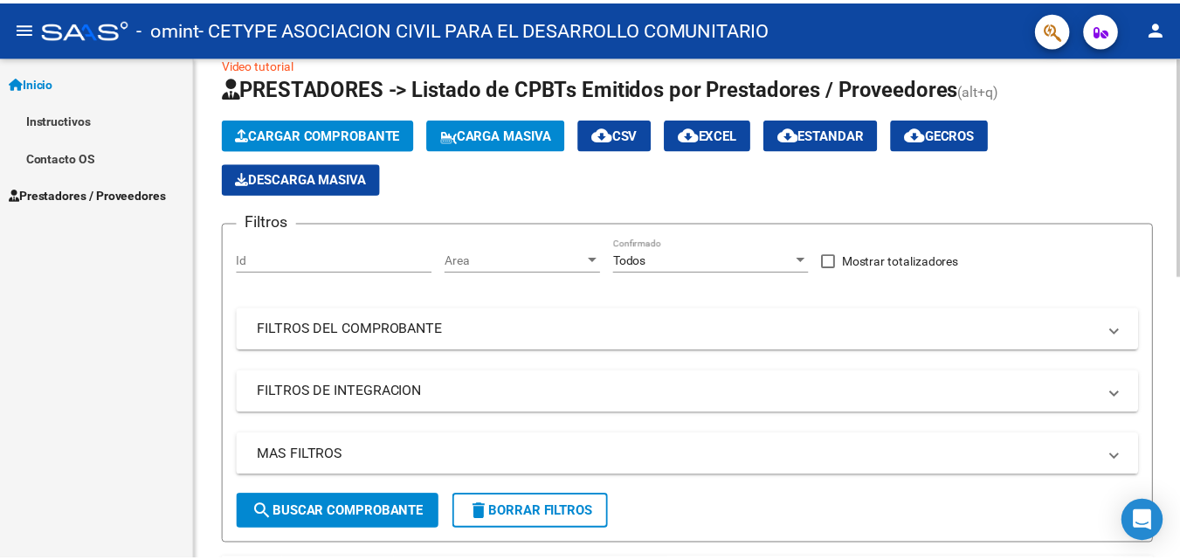
scroll to position [0, 0]
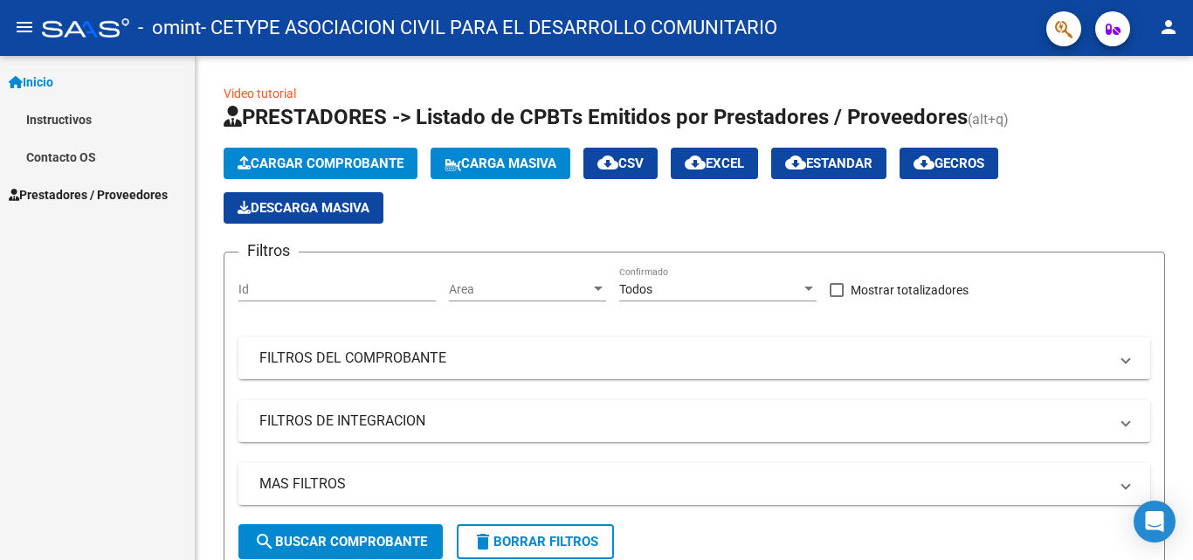
click at [1163, 24] on mat-icon "person" at bounding box center [1168, 27] width 21 height 21
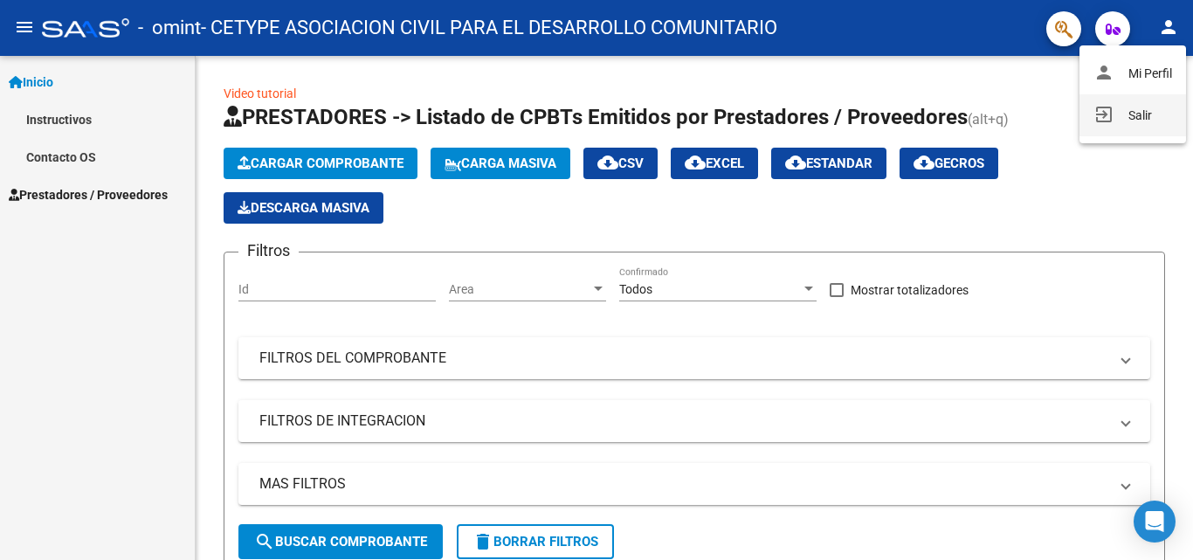
click at [1113, 126] on button "exit_to_app Salir" at bounding box center [1133, 115] width 107 height 42
